Goal: Task Accomplishment & Management: Use online tool/utility

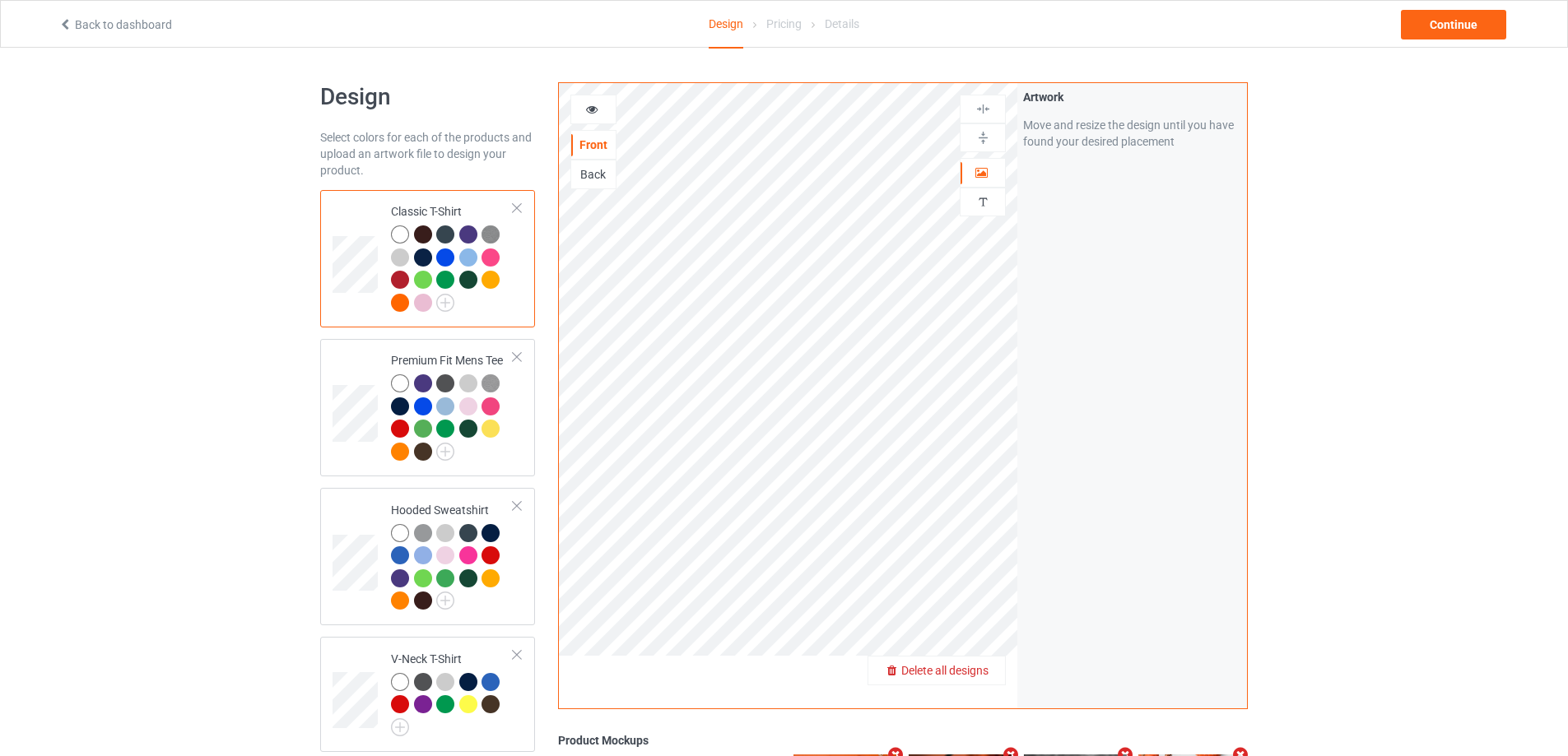
click at [983, 668] on span "Delete all designs" at bounding box center [944, 671] width 88 height 13
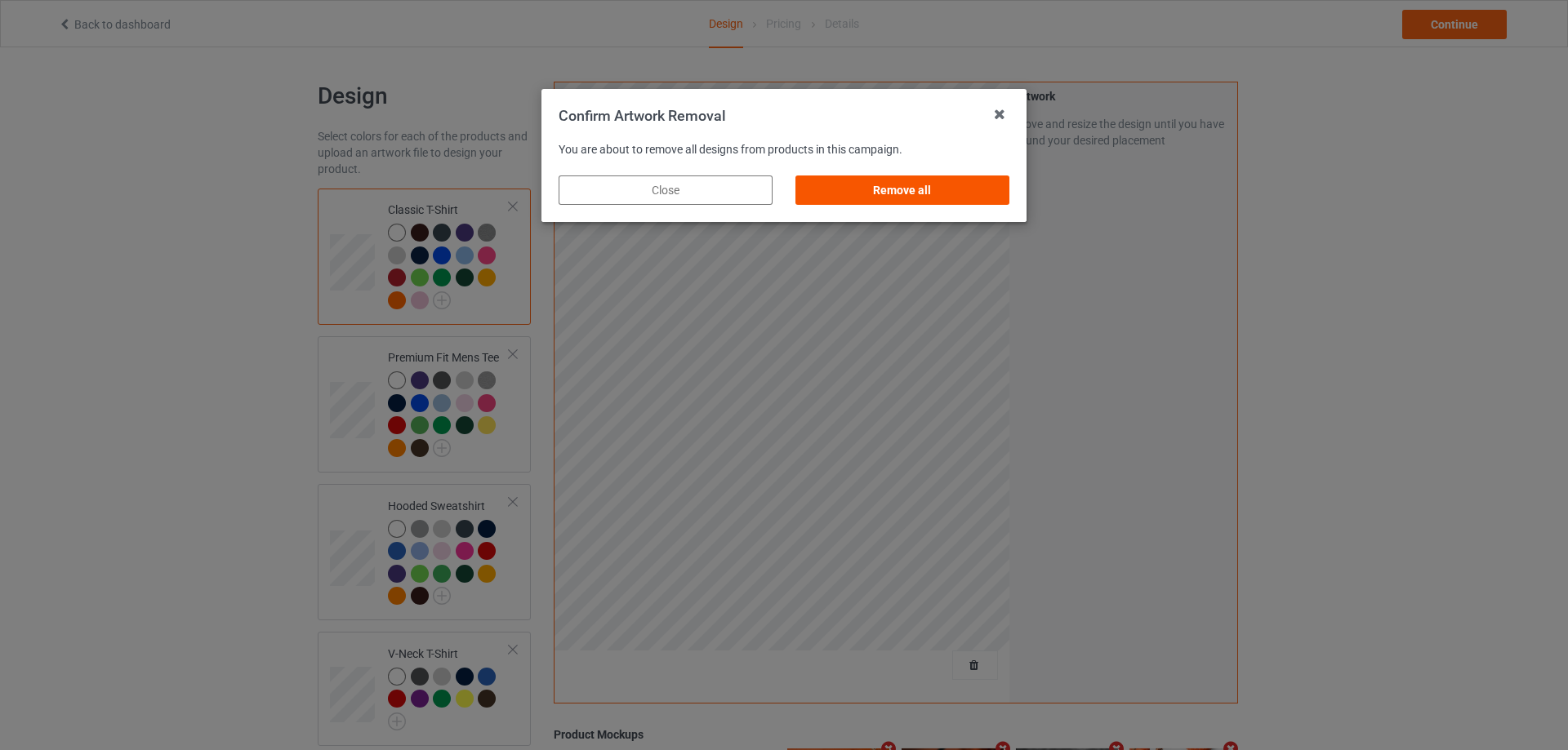
click at [944, 193] on div "Remove all" at bounding box center [903, 190] width 214 height 29
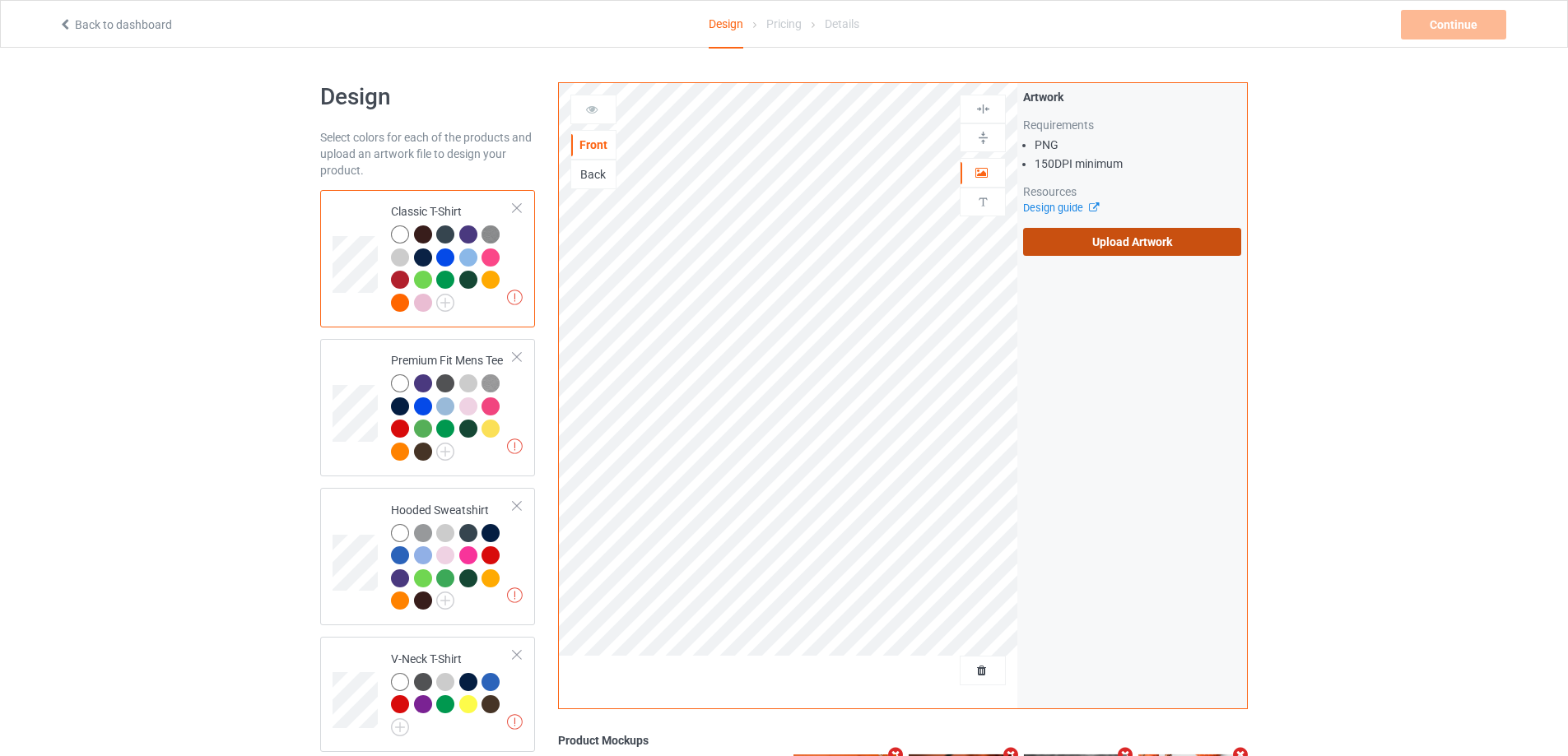
click at [1090, 246] on label "Upload Artwork" at bounding box center [1131, 242] width 218 height 28
click at [0, 0] on input "Upload Artwork" at bounding box center [0, 0] width 0 height 0
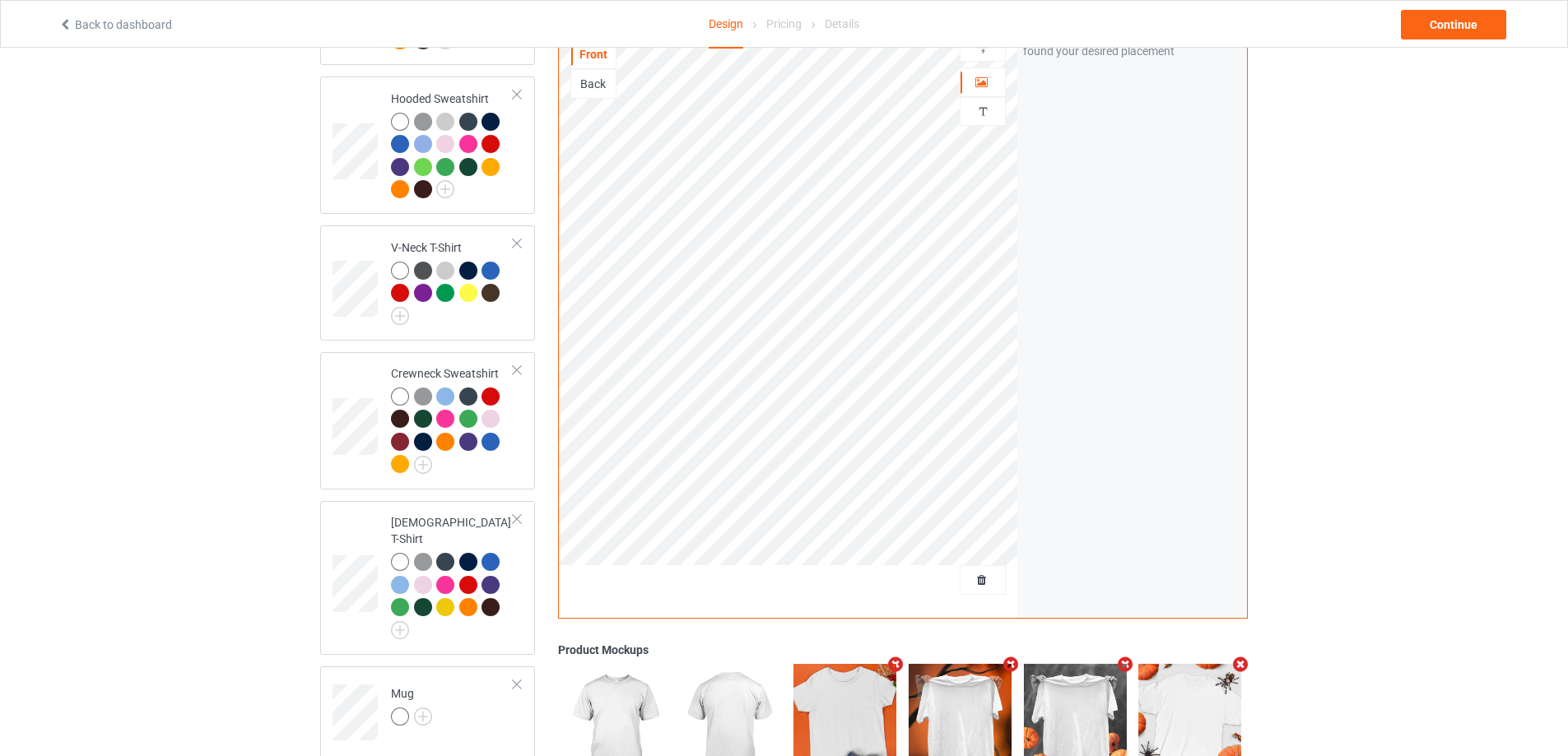
scroll to position [612, 0]
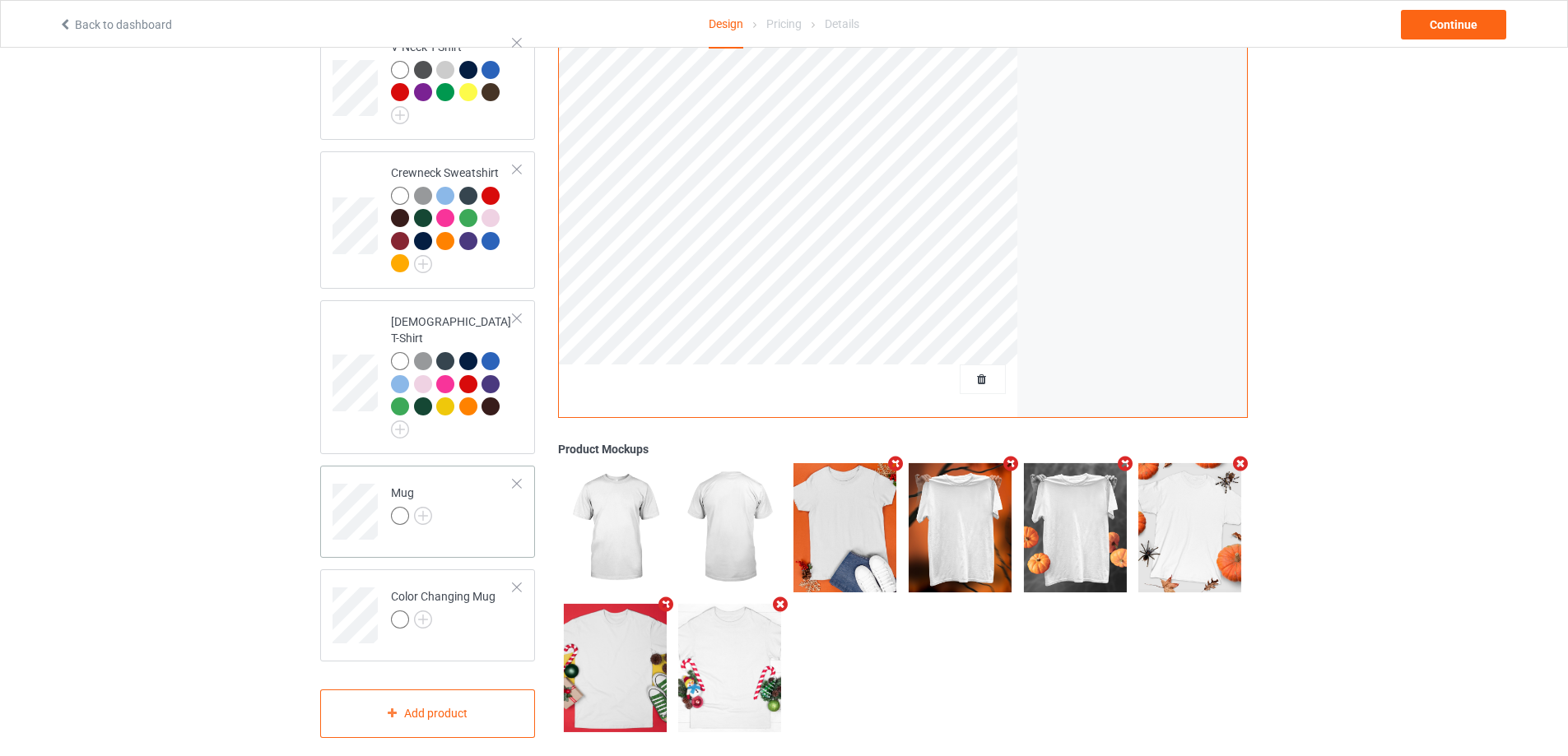
click at [487, 532] on div "Mug" at bounding box center [427, 512] width 215 height 92
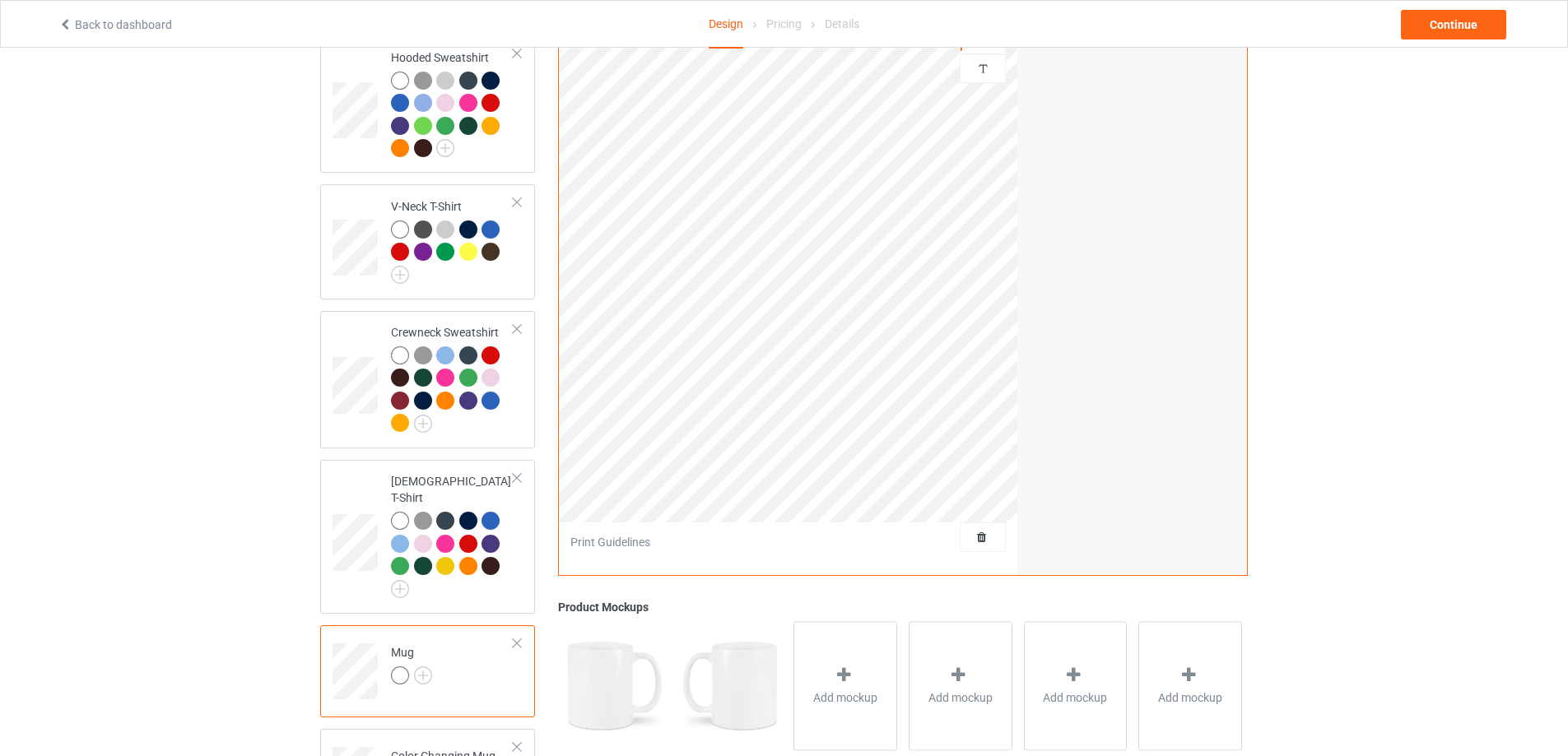
scroll to position [201, 0]
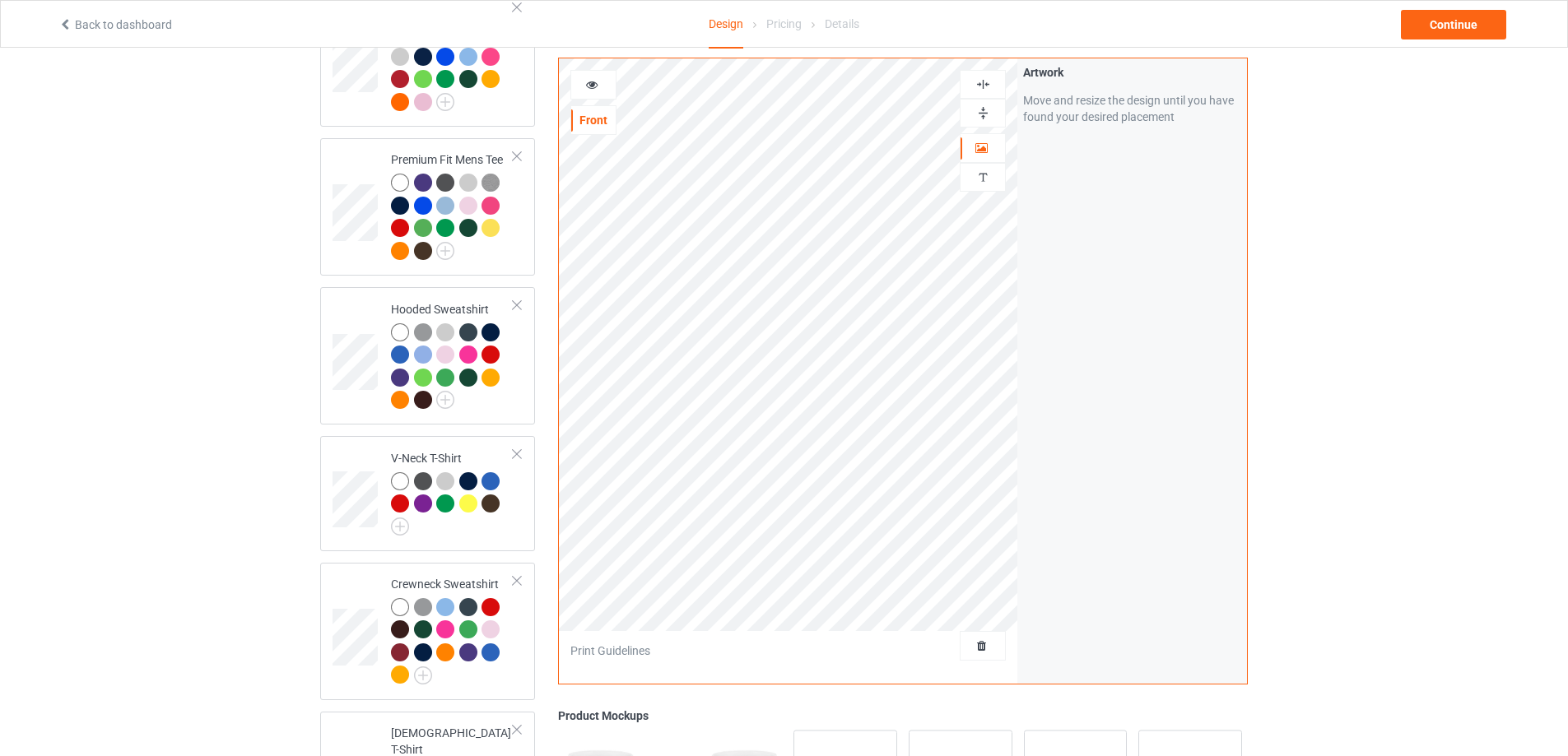
click at [983, 114] on img at bounding box center [983, 113] width 16 height 16
click at [1430, 19] on div "Continue" at bounding box center [1454, 25] width 105 height 30
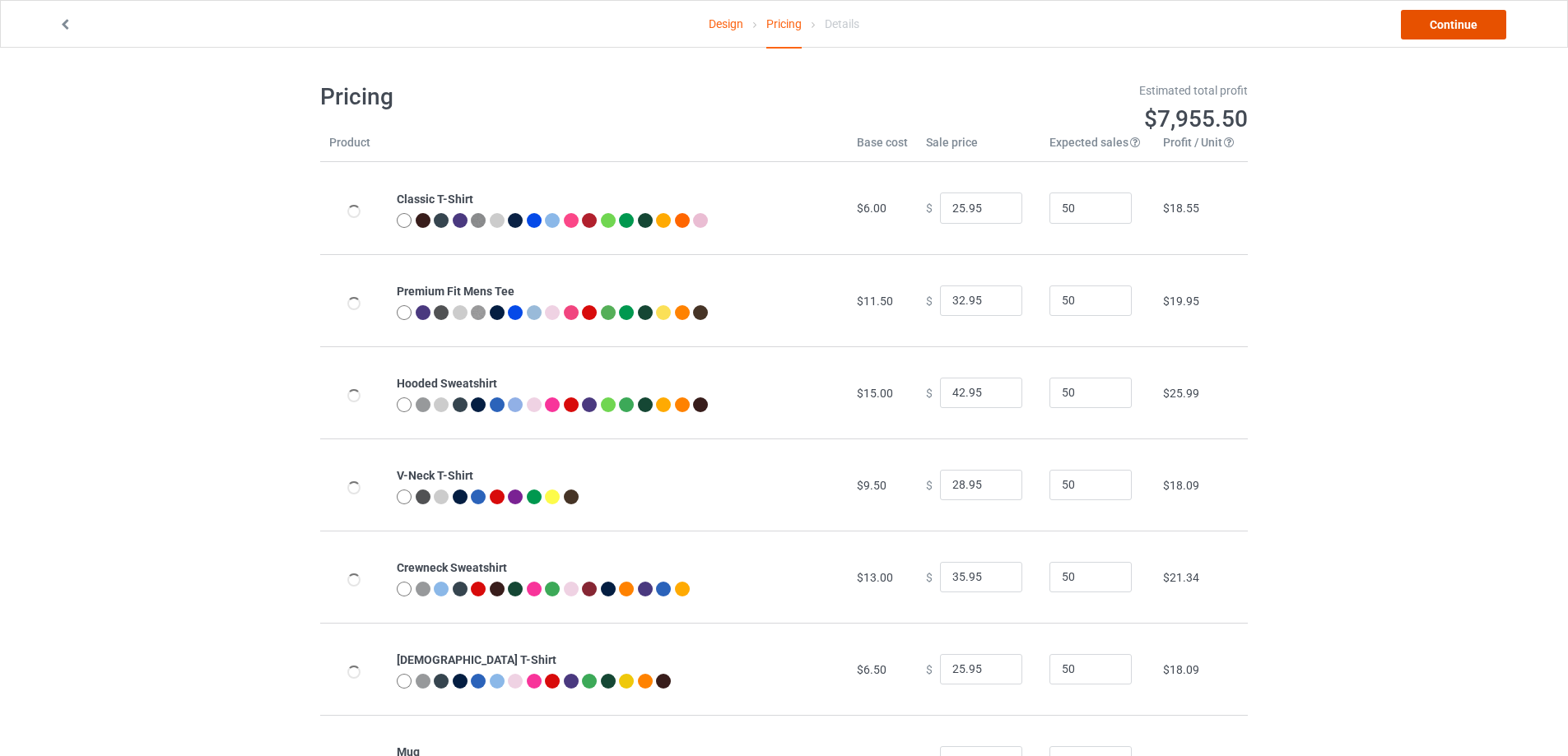
click at [1446, 23] on link "Continue" at bounding box center [1454, 25] width 105 height 30
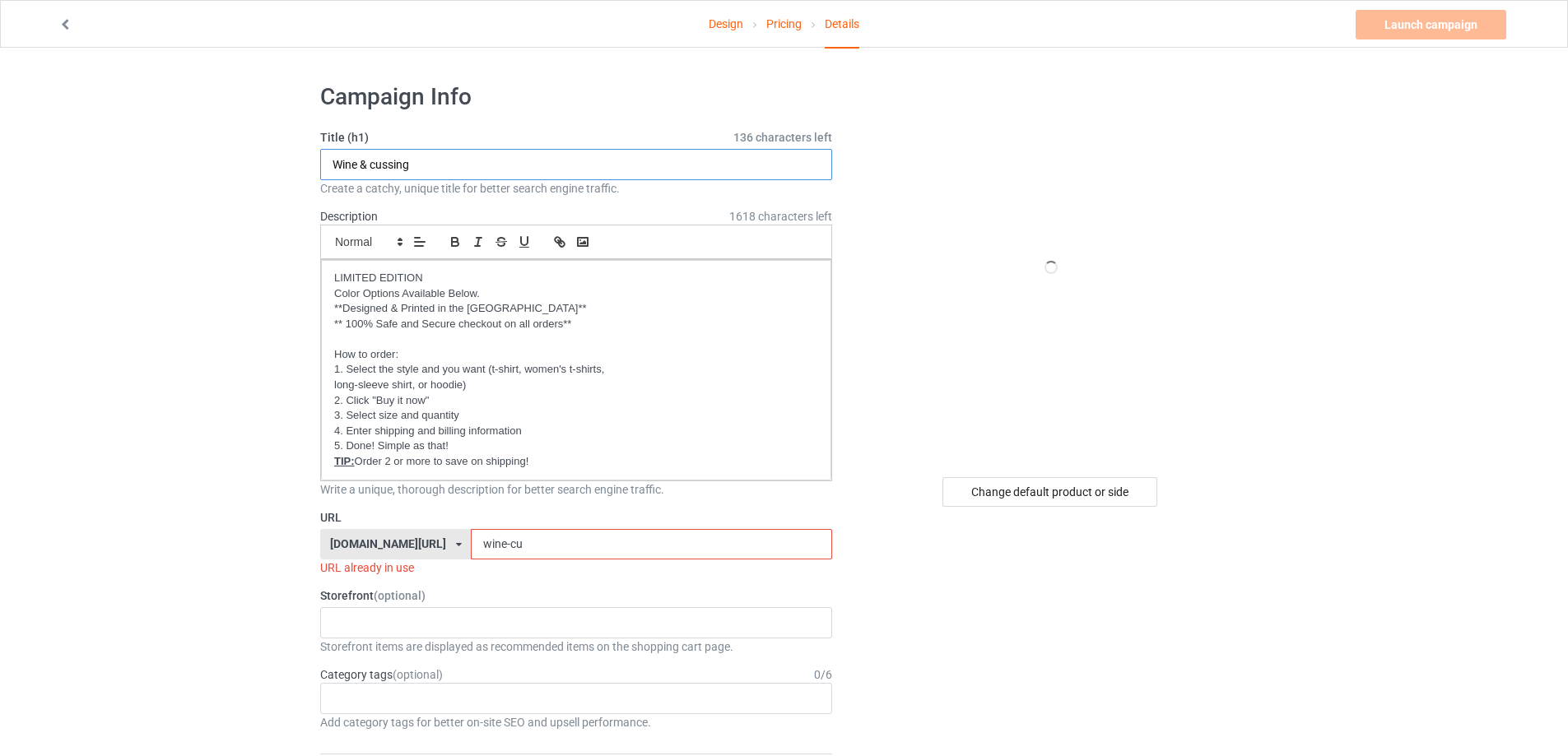
drag, startPoint x: 445, startPoint y: 161, endPoint x: 265, endPoint y: 147, distance: 180.5
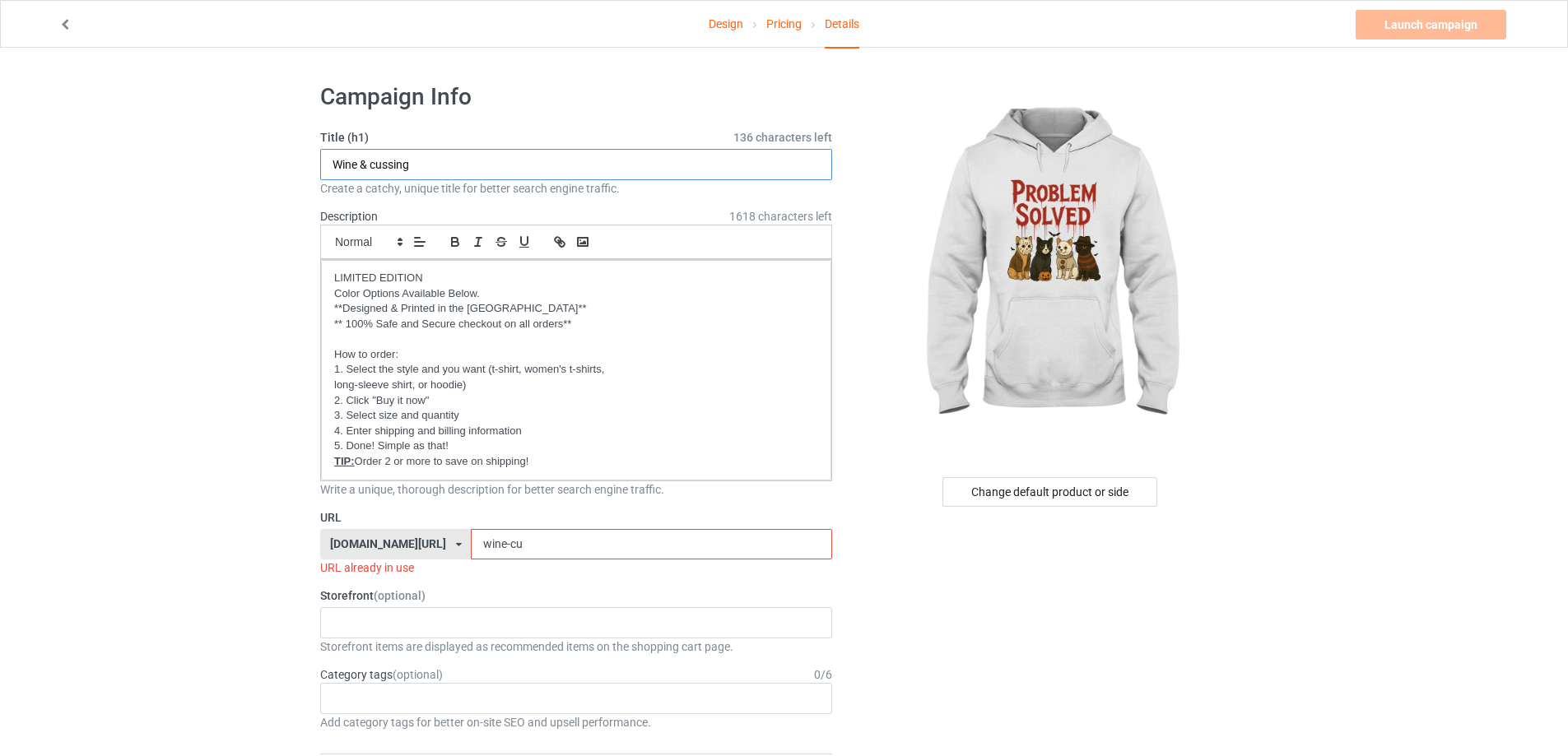
paste input "Problem Solved"
type input "Problem Solved"
drag, startPoint x: 527, startPoint y: 544, endPoint x: 396, endPoint y: 544, distance: 131.0
click at [396, 544] on div "[DOMAIN_NAME][URL] [DOMAIN_NAME][URL] [DOMAIN_NAME][URL] [DOMAIN_NAME][URL] [DO…" at bounding box center [576, 545] width 512 height 31
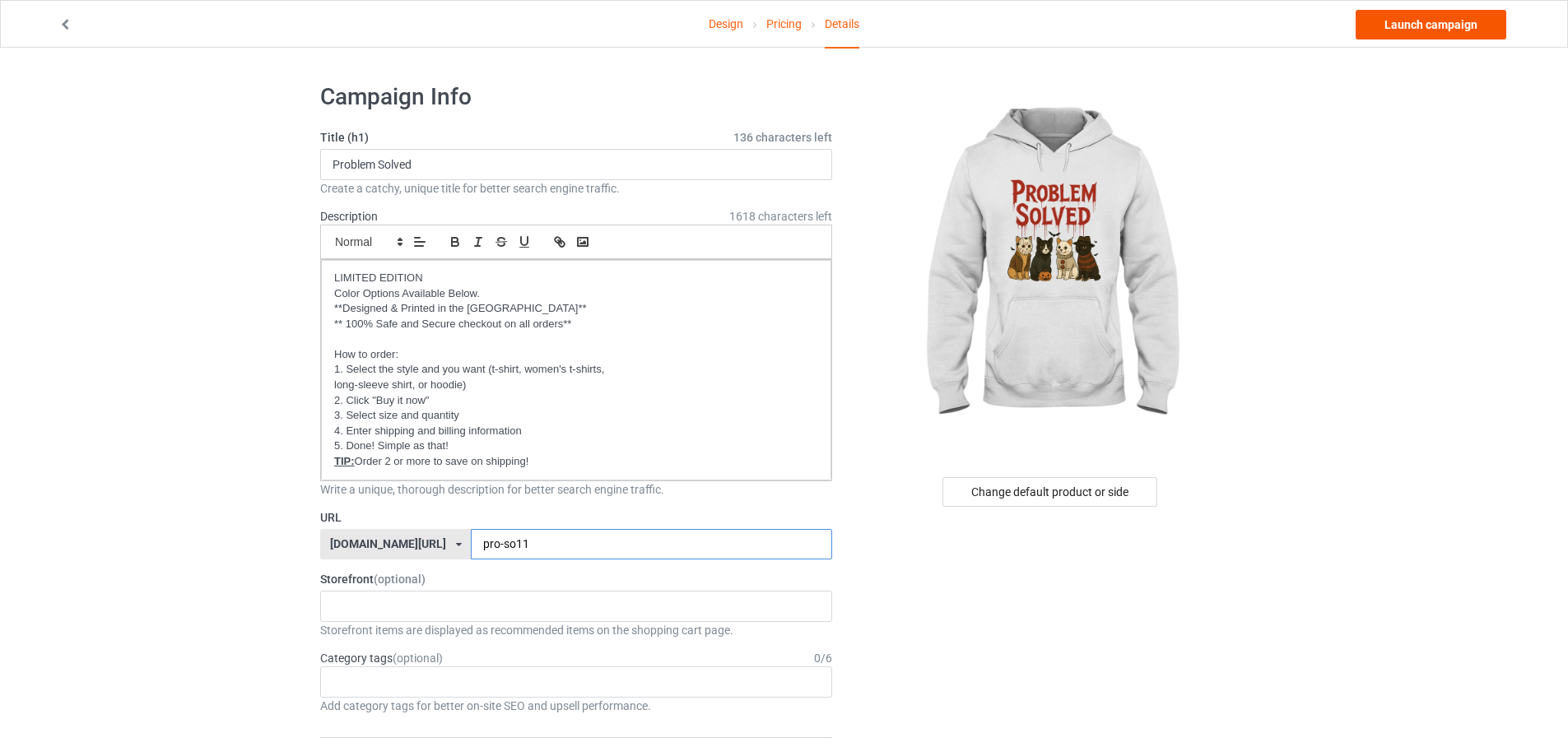
type input "pro-so11"
click at [1438, 21] on link "Launch campaign" at bounding box center [1430, 25] width 150 height 30
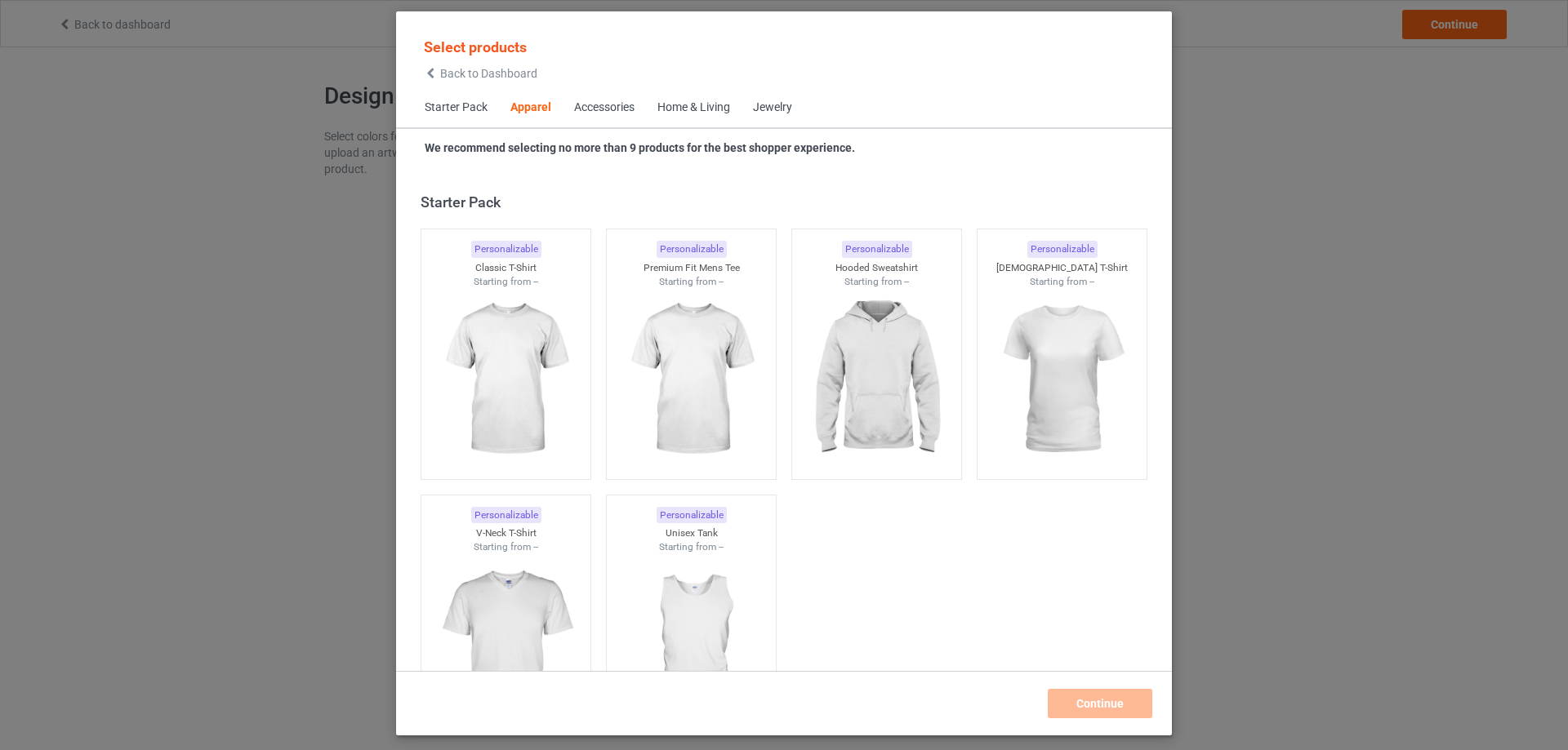
scroll to position [608, 0]
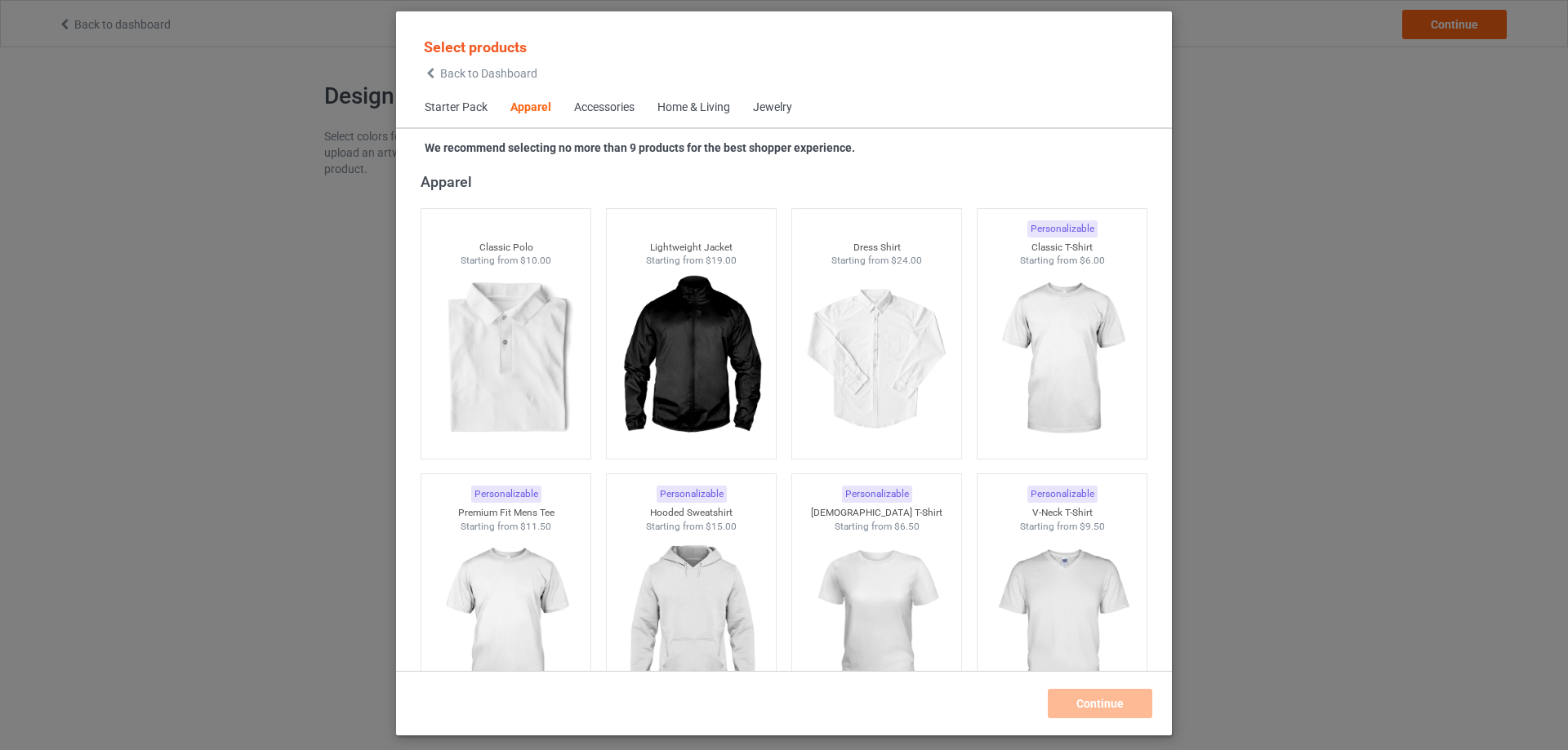
click at [713, 110] on div "Home & Living" at bounding box center [693, 108] width 72 height 16
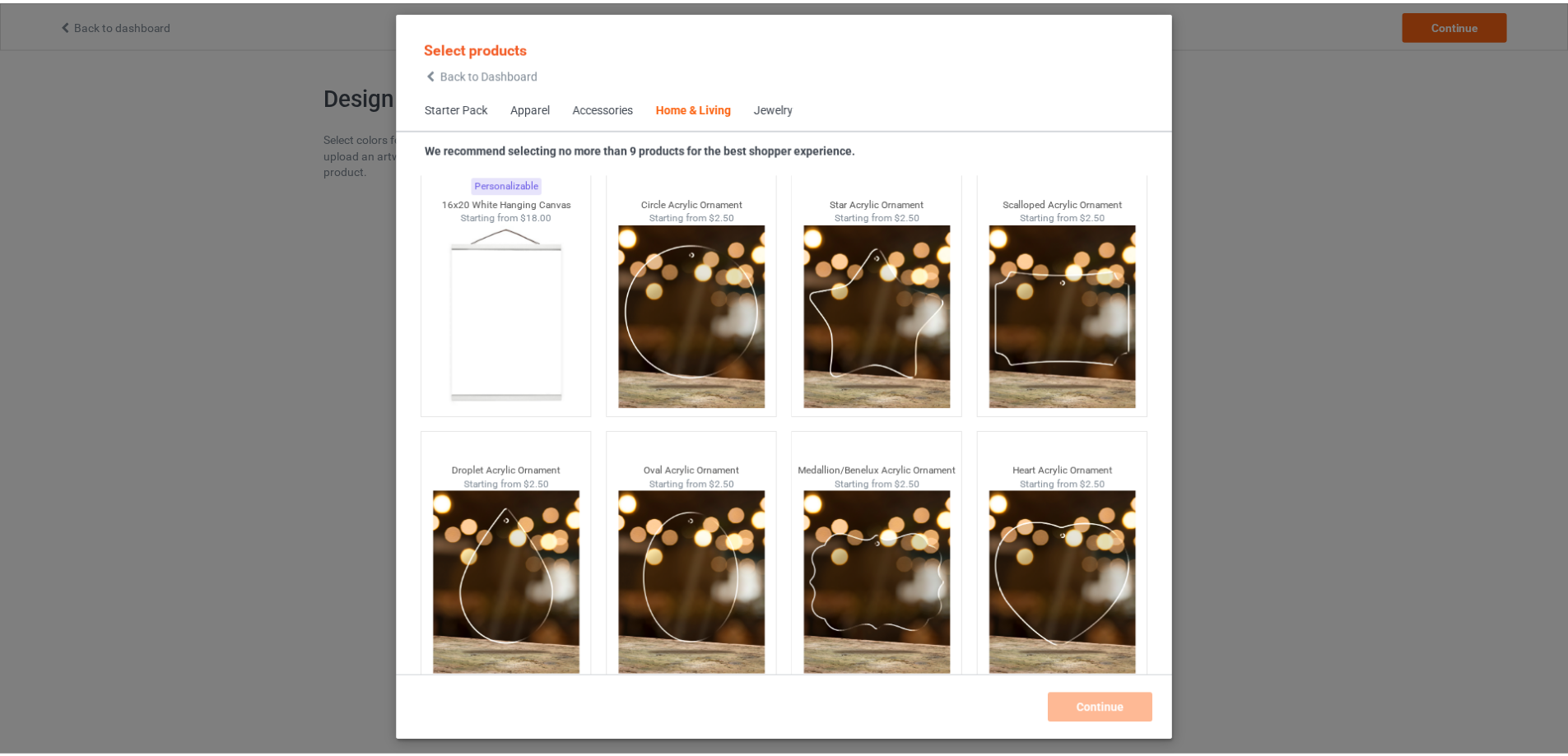
scroll to position [17399, 0]
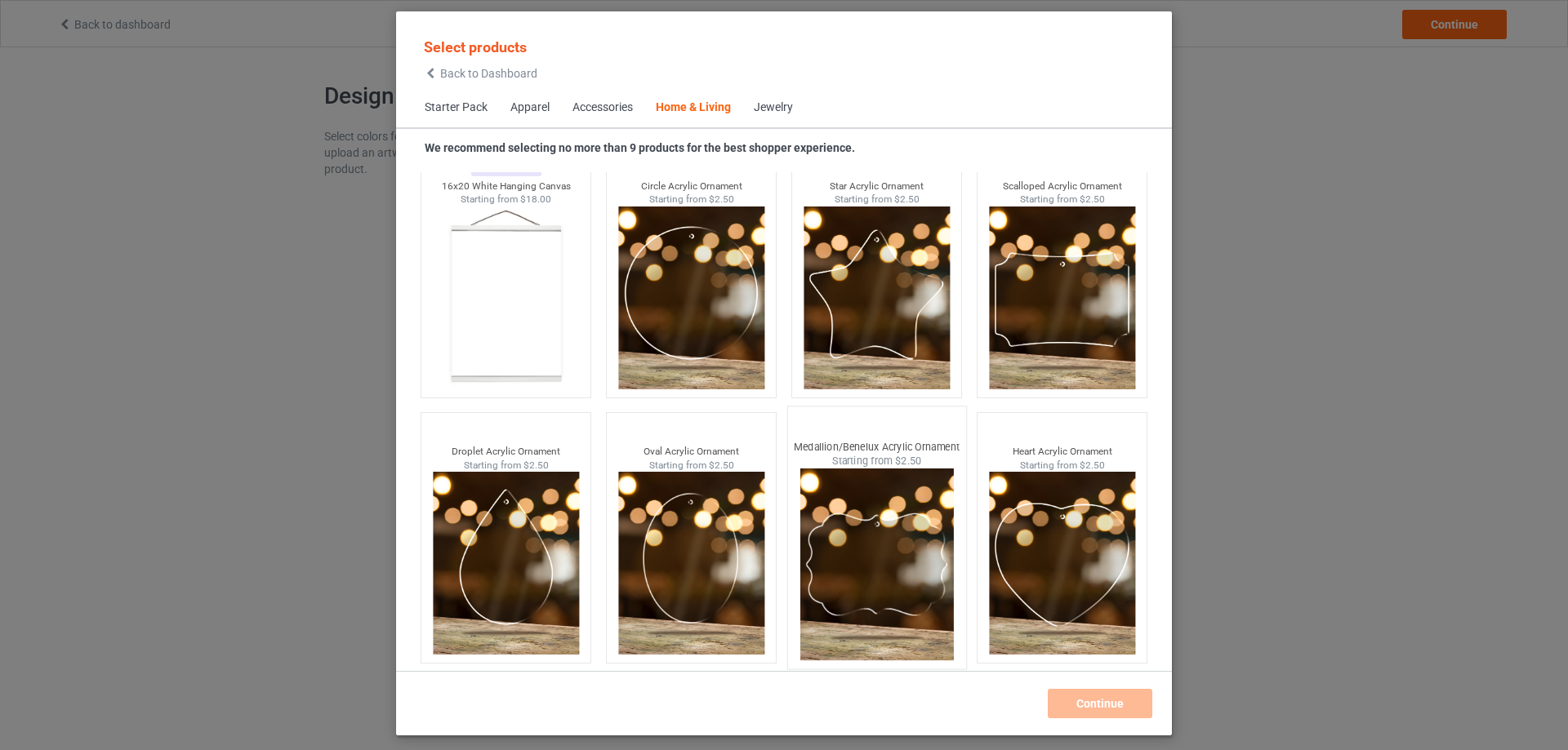
click at [892, 521] on img at bounding box center [877, 565] width 154 height 192
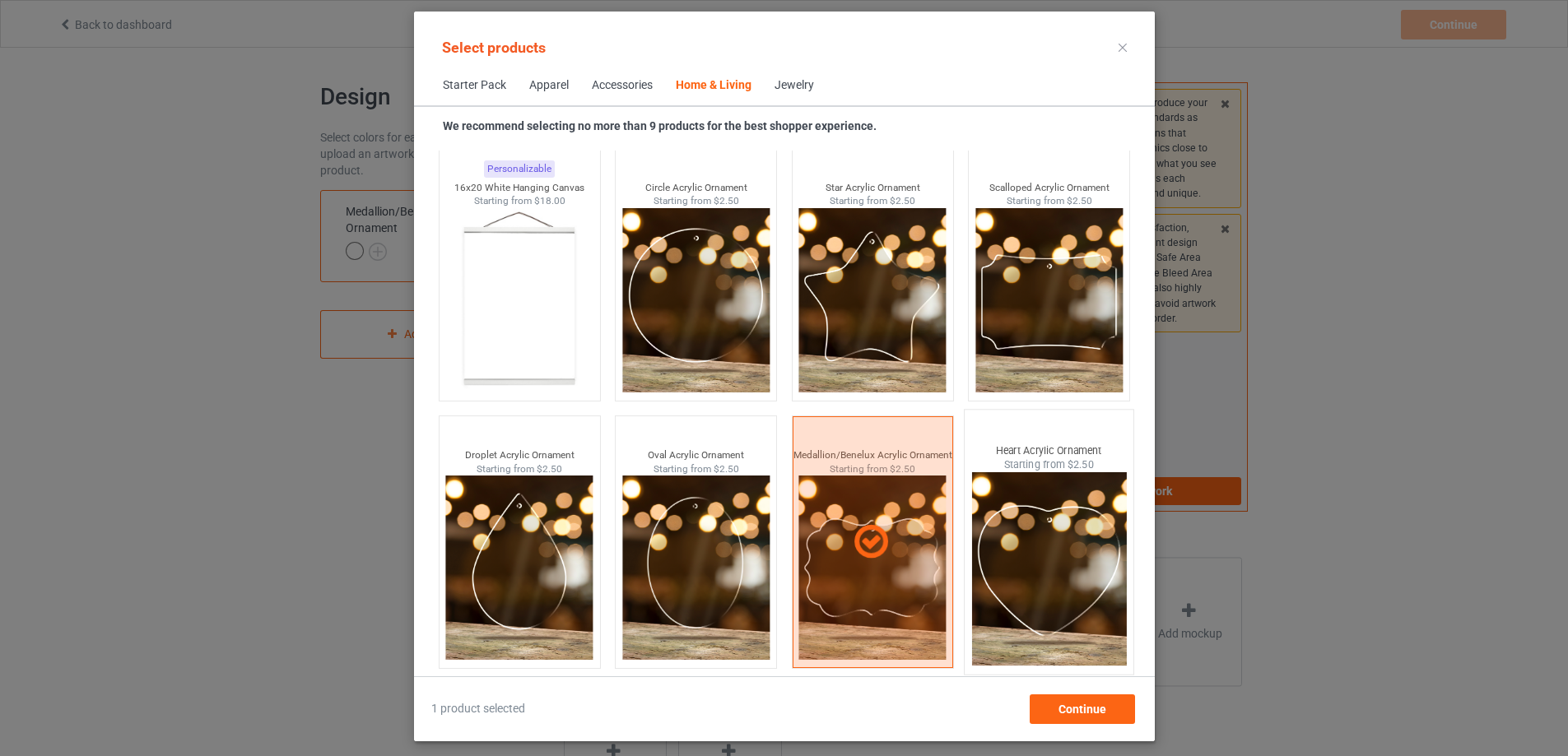
scroll to position [17376, 0]
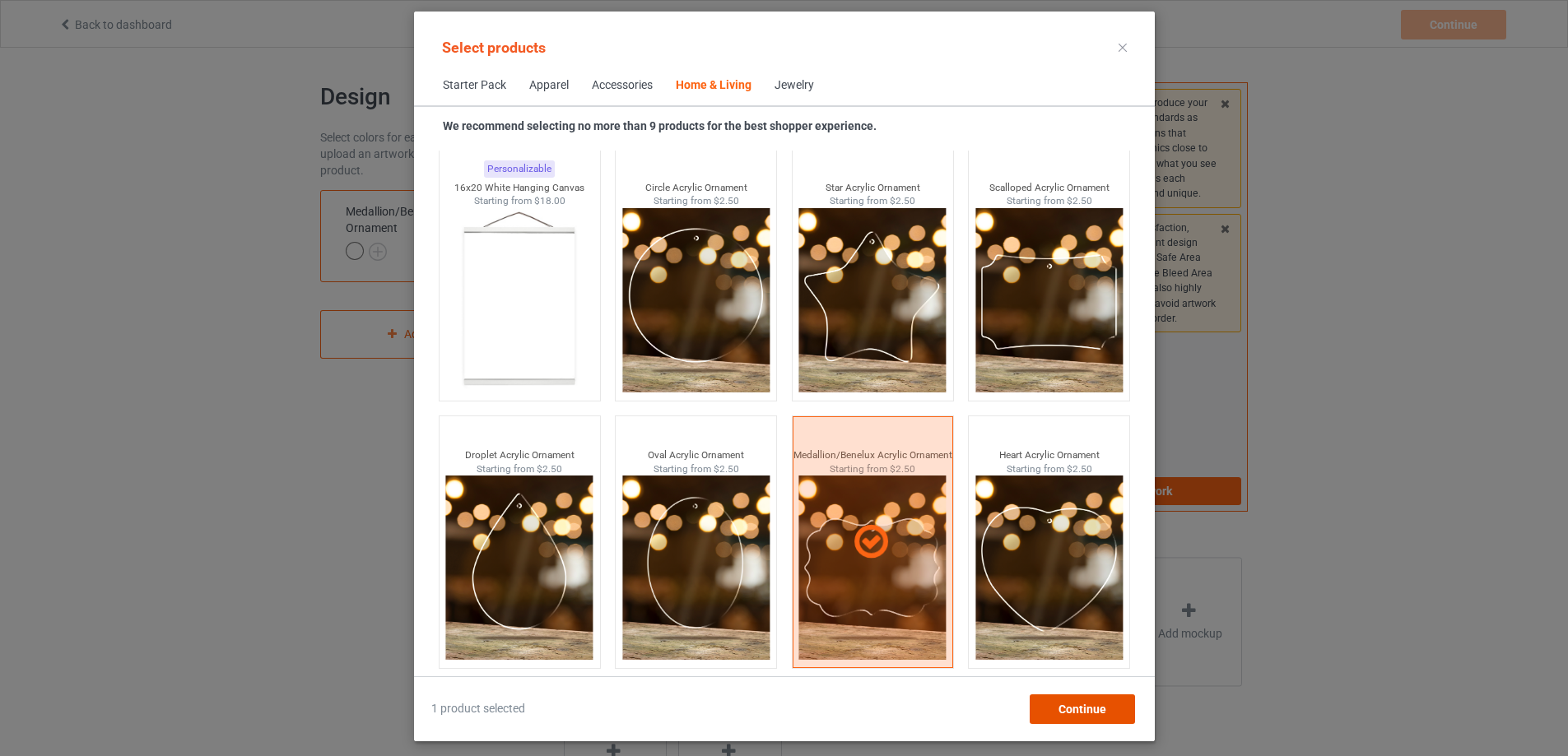
click at [1106, 704] on span "Continue" at bounding box center [1082, 710] width 48 height 13
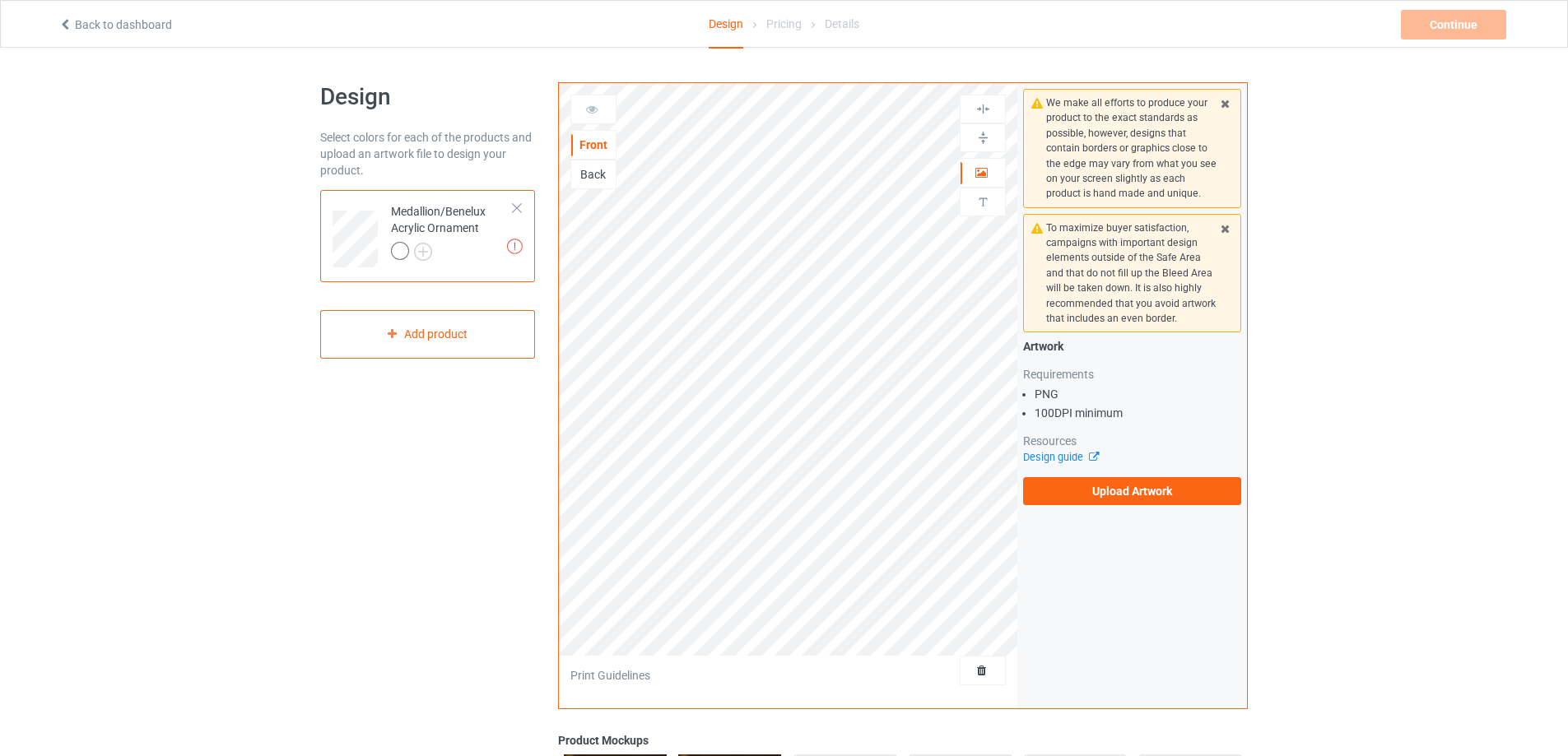
scroll to position [309, 0]
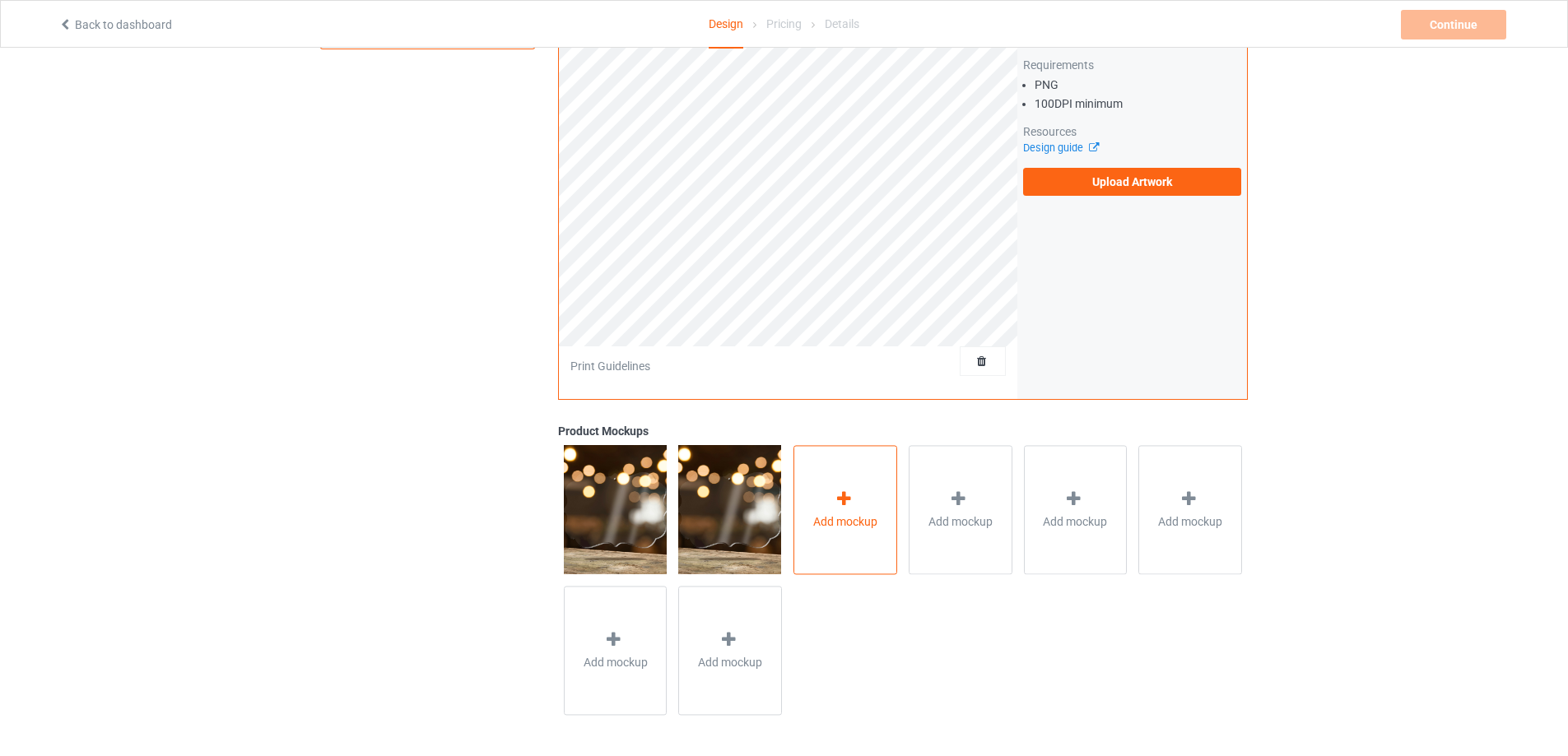
click at [849, 539] on div "Add mockup" at bounding box center [845, 510] width 103 height 129
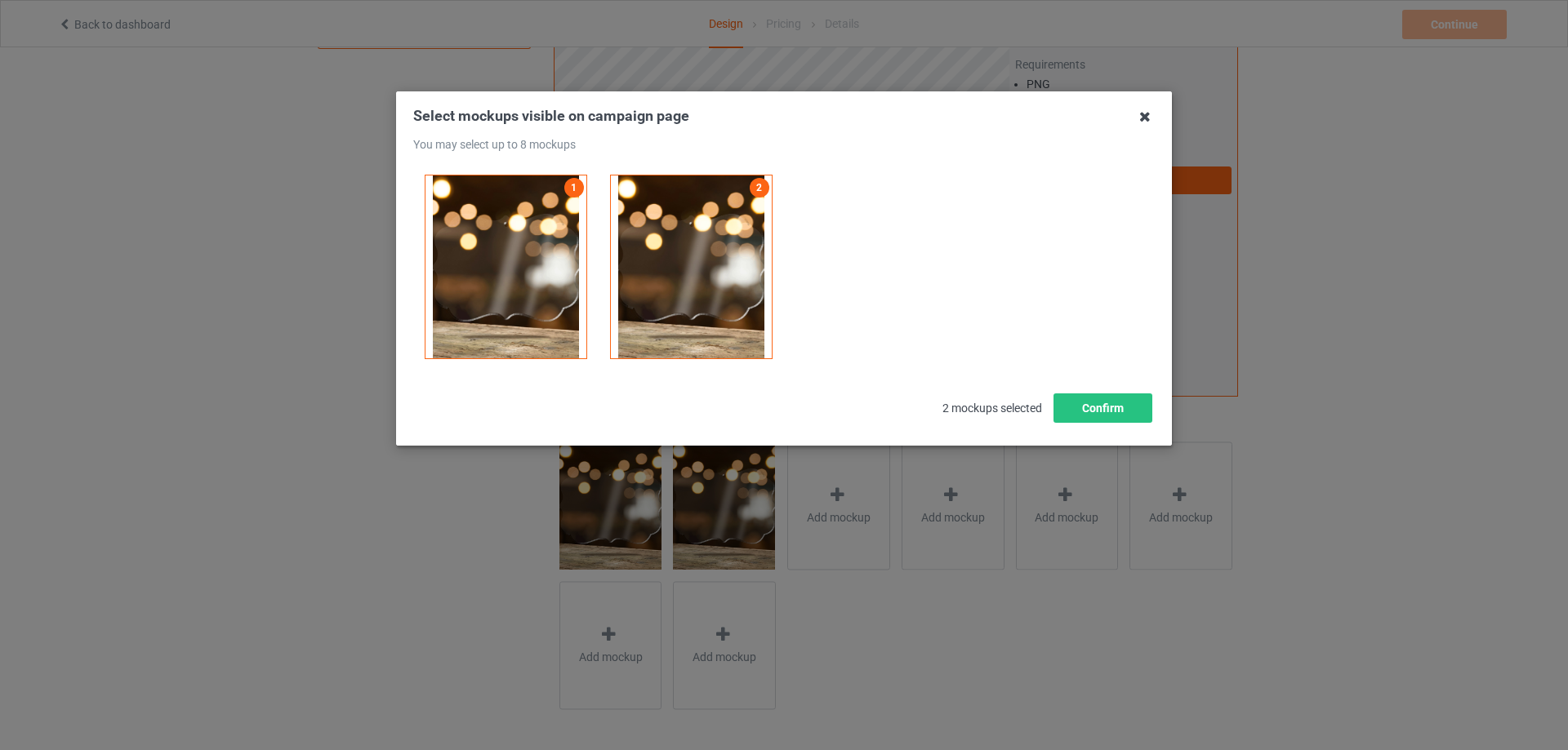
click at [1135, 112] on icon at bounding box center [1145, 116] width 27 height 27
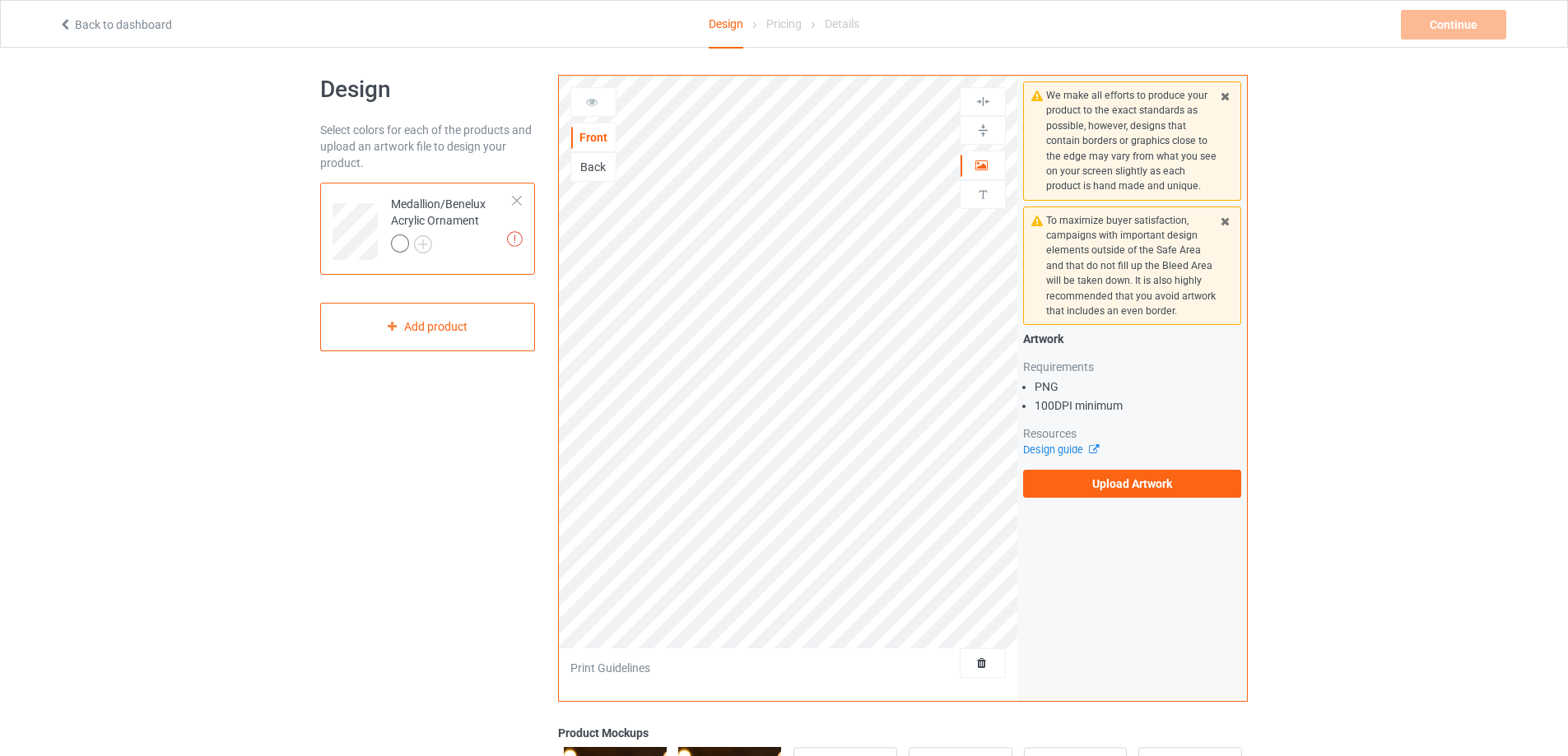
scroll to position [0, 0]
